Goal: Task Accomplishment & Management: Complete application form

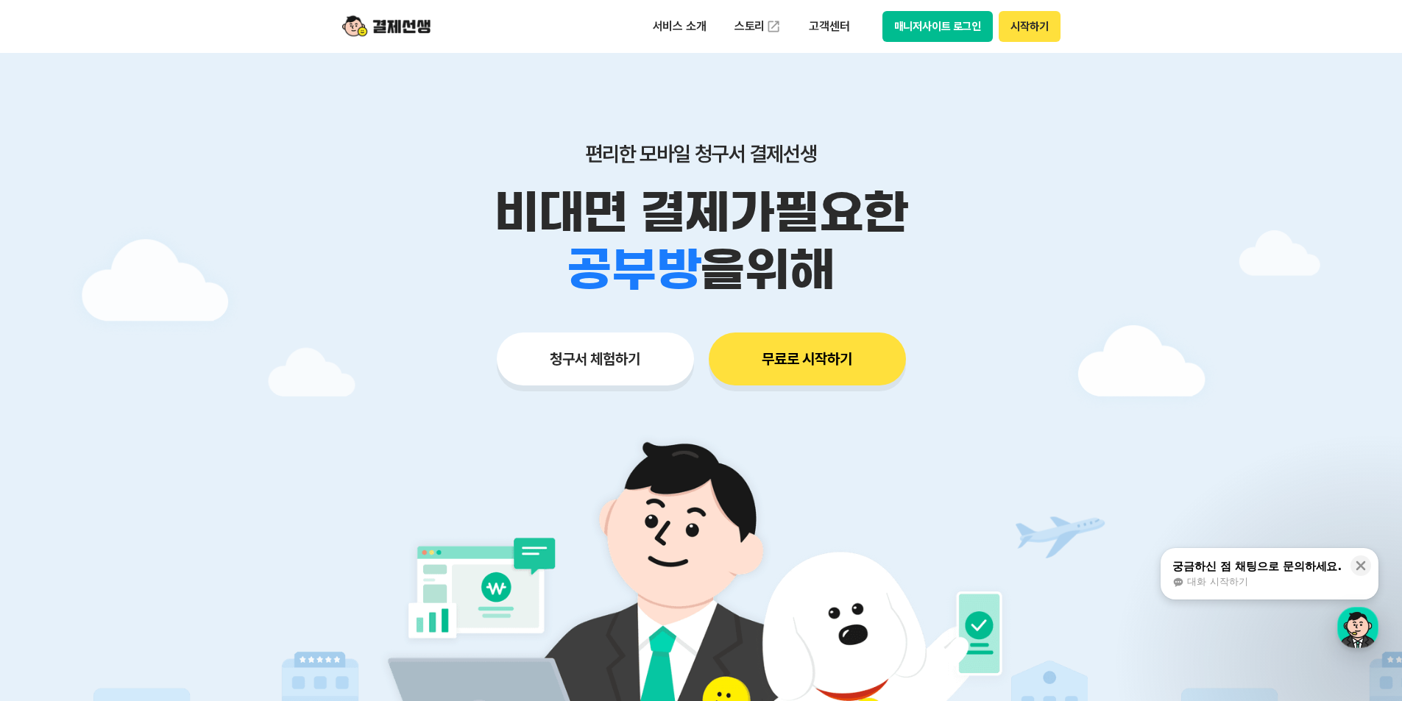
click at [1044, 20] on button "시작하기" at bounding box center [1028, 26] width 61 height 31
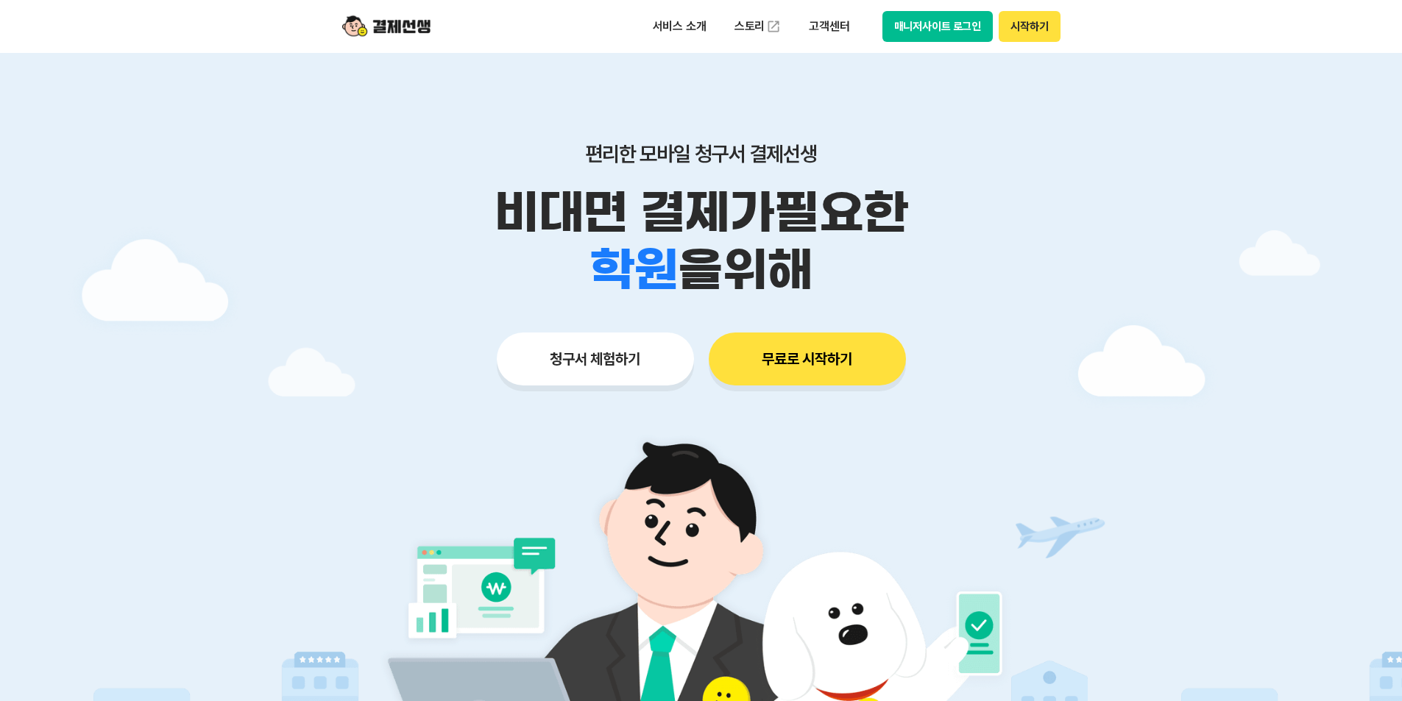
click at [1036, 29] on button "시작하기" at bounding box center [1028, 26] width 61 height 31
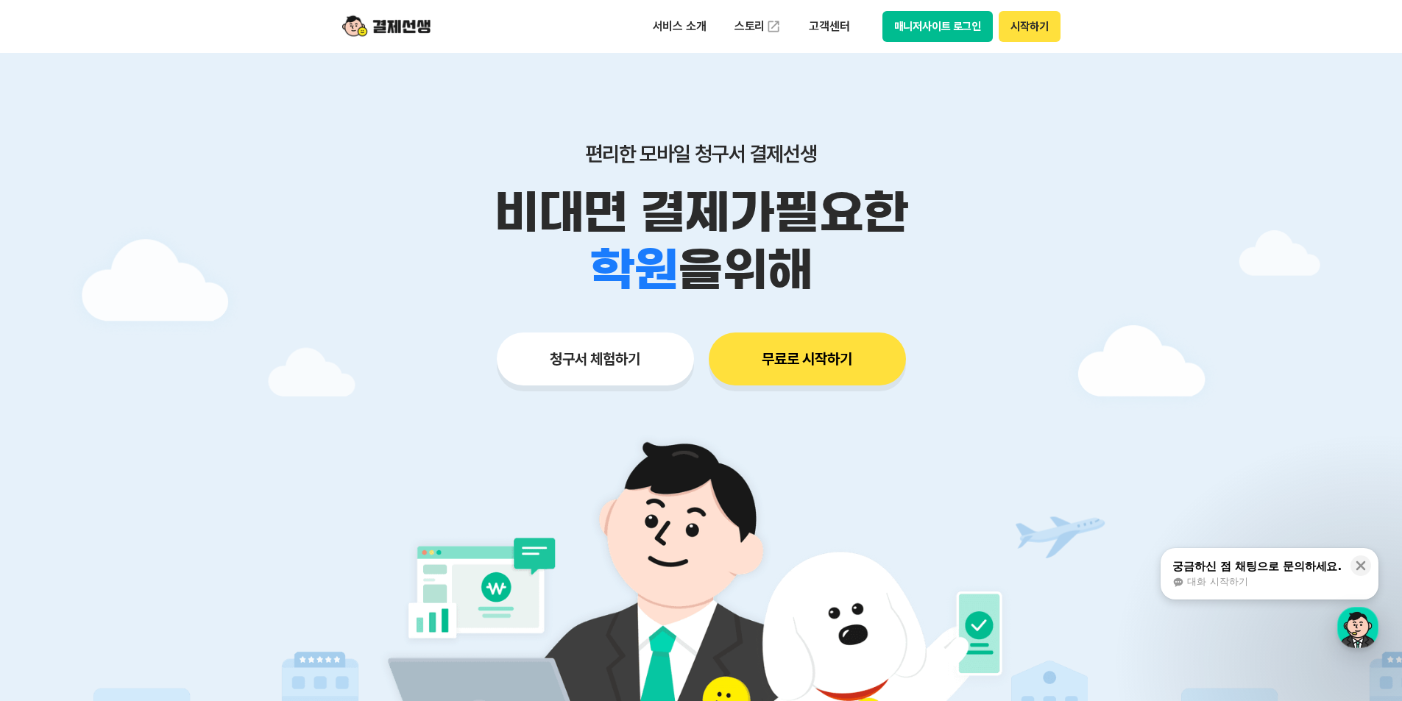
click at [1021, 32] on button "시작하기" at bounding box center [1028, 26] width 61 height 31
